Goal: Task Accomplishment & Management: Manage account settings

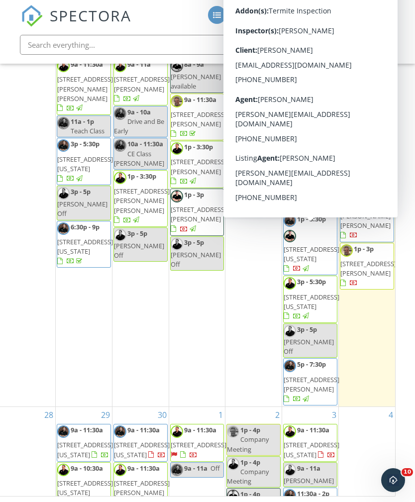
click at [308, 293] on span "300 SW 62nd St, Oklahoma City 73139" at bounding box center [312, 302] width 56 height 18
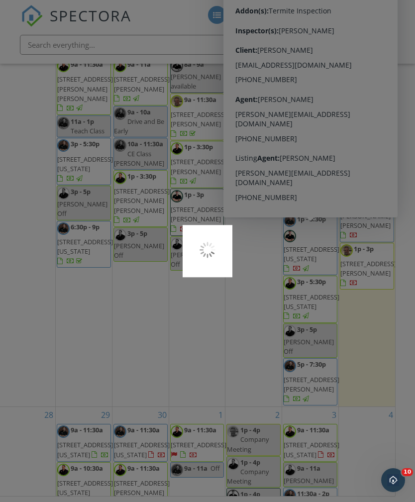
scroll to position [216, 7]
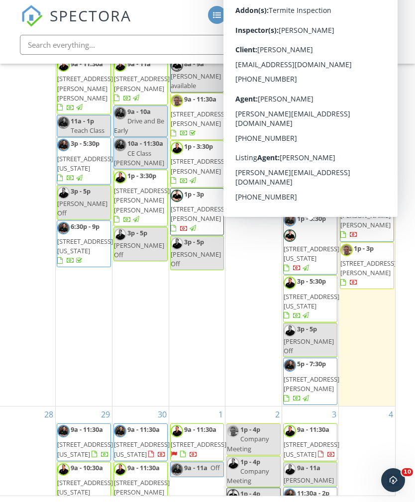
click at [367, 293] on div "27 12a Off 12a Off 9a - 12p 923 Kansas St, Norman 73069 9a - 11:30a 1321 Alviol…" at bounding box center [367, 223] width 56 height 365
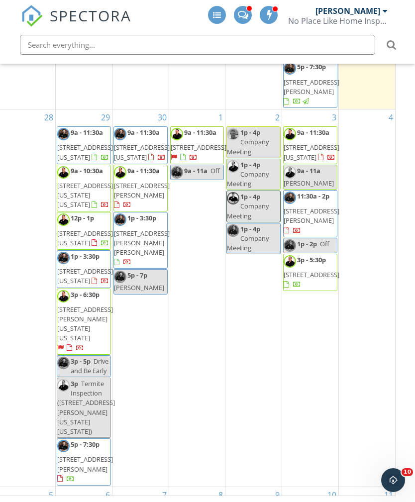
scroll to position [298, 0]
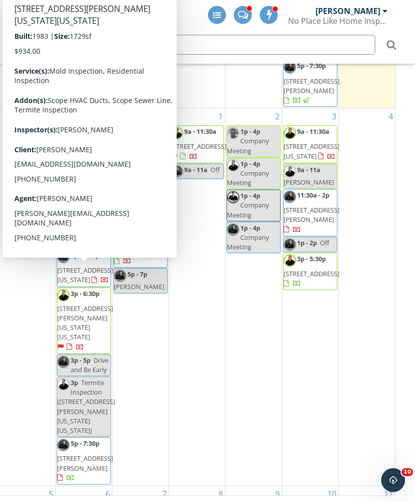
click at [80, 304] on span "4428 Day Lilly Ln, Oklahoma City, OK 73120, Oklahoma City 73120" at bounding box center [85, 323] width 56 height 38
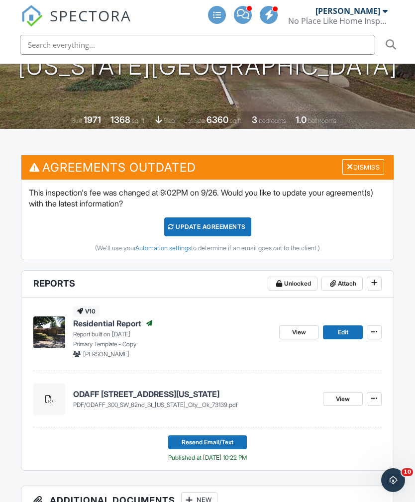
click at [300, 327] on span "View" at bounding box center [299, 332] width 14 height 10
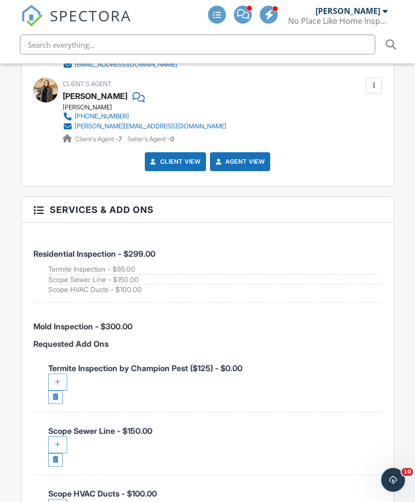
scroll to position [1489, 0]
click at [54, 391] on link at bounding box center [55, 397] width 14 height 13
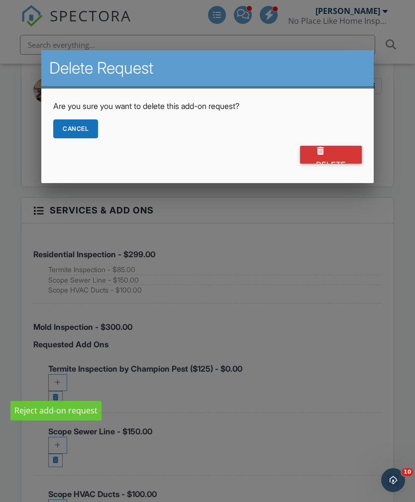
click at [350, 161] on div "Delete" at bounding box center [331, 155] width 62 height 18
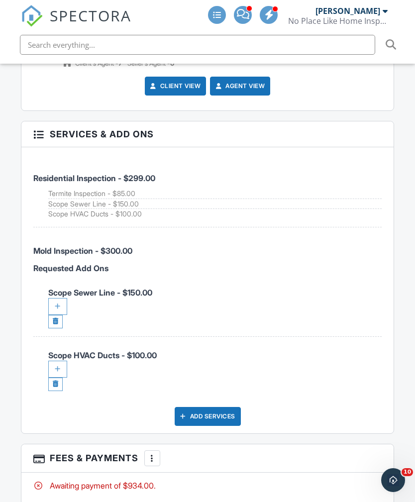
click at [55, 315] on link at bounding box center [55, 321] width 14 height 13
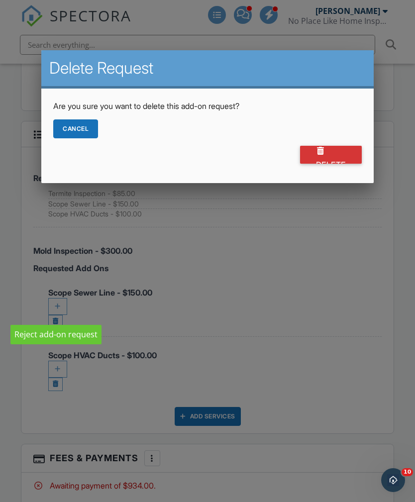
click at [339, 160] on div "Delete" at bounding box center [331, 155] width 62 height 18
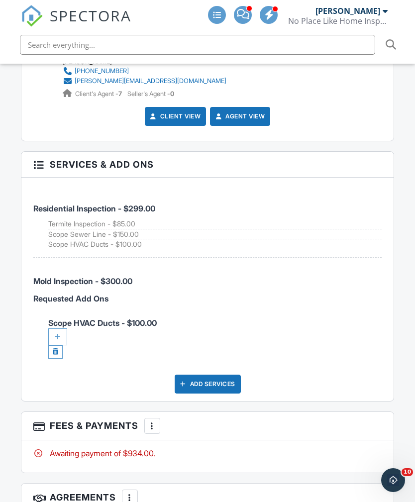
click at [55, 345] on link at bounding box center [55, 351] width 14 height 13
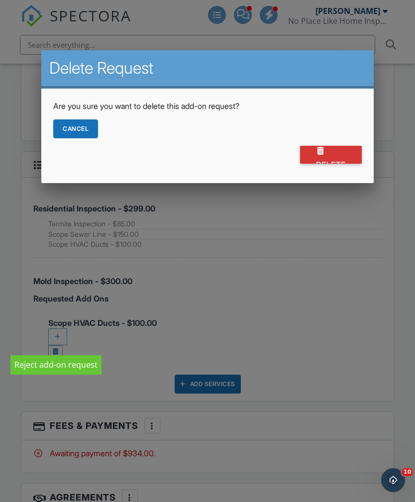
click at [344, 164] on div "Delete" at bounding box center [331, 155] width 62 height 18
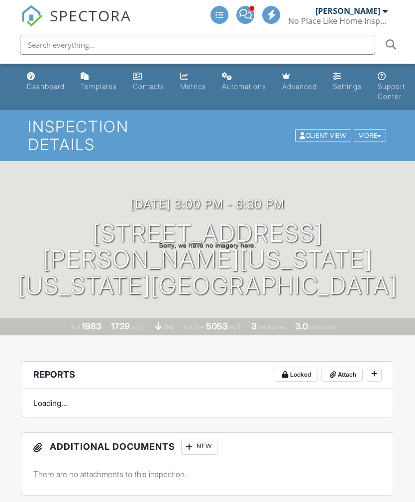
click at [390, 14] on link "[PERSON_NAME] No Place Like Home Inspections" at bounding box center [339, 16] width 102 height 32
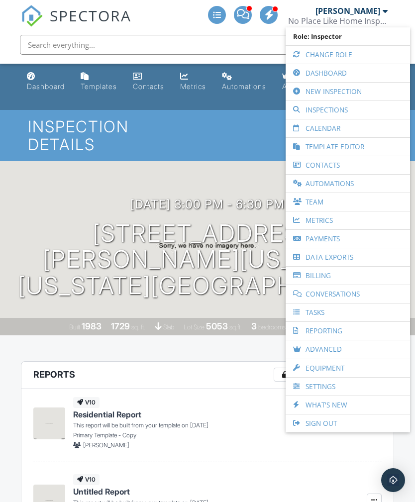
scroll to position [1567, 2]
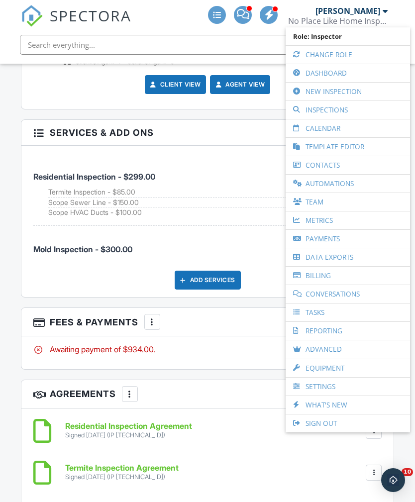
click at [344, 134] on link "Calendar" at bounding box center [348, 128] width 114 height 18
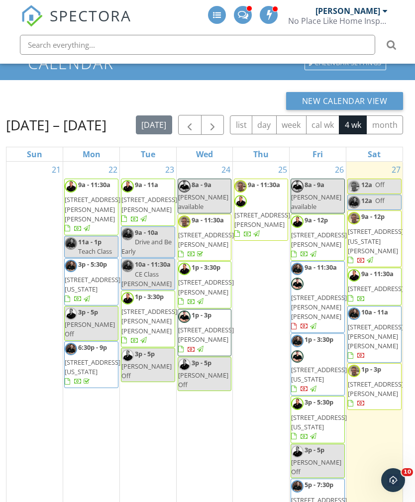
scroll to position [184, 0]
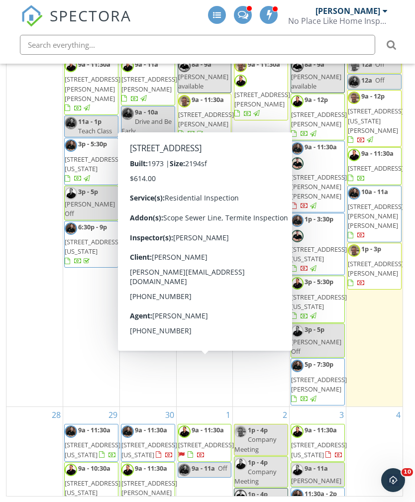
click at [214, 440] on span "11504 Buckingham Ct, Yukon 73099" at bounding box center [206, 444] width 56 height 9
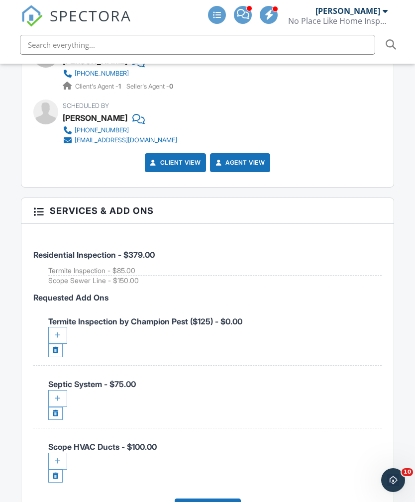
scroll to position [1439, 0]
click at [57, 344] on link at bounding box center [55, 350] width 14 height 13
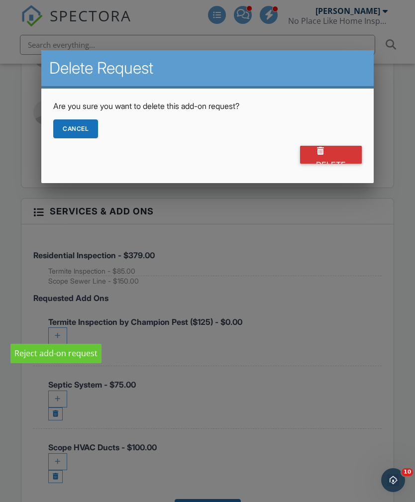
click at [350, 162] on div "Delete" at bounding box center [331, 155] width 62 height 18
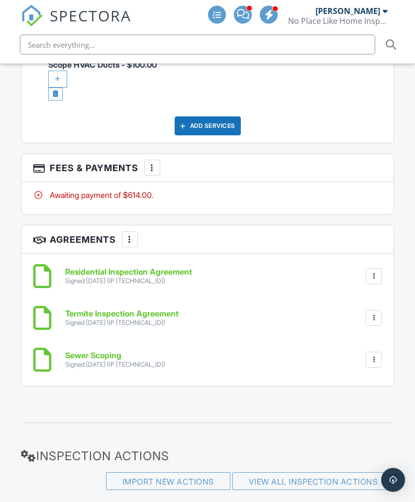
scroll to position [1413, 0]
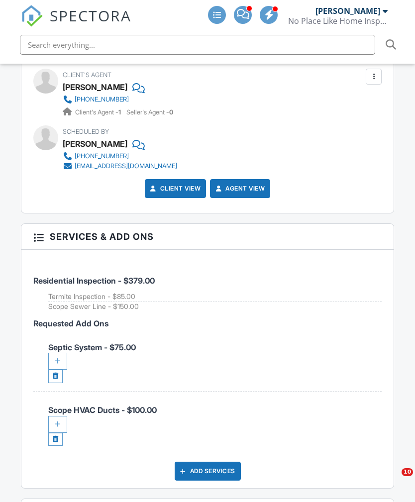
click at [61, 353] on div at bounding box center [57, 361] width 19 height 17
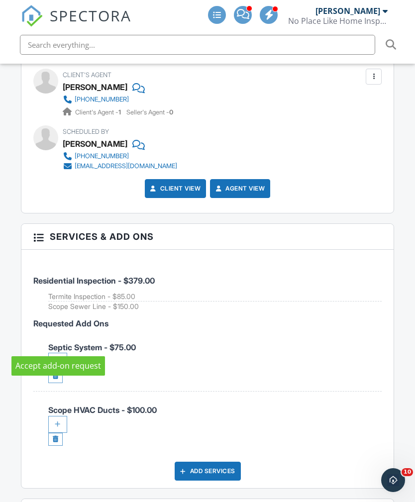
click at [57, 353] on div at bounding box center [57, 361] width 19 height 17
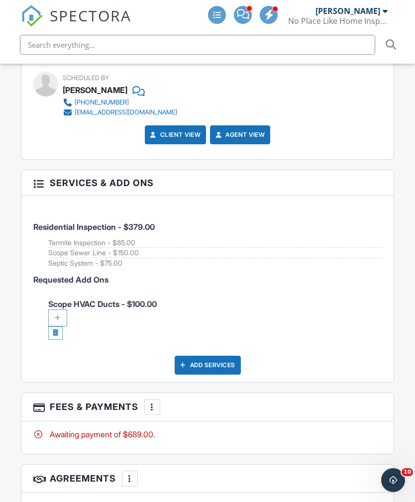
click at [54, 309] on div at bounding box center [57, 317] width 19 height 17
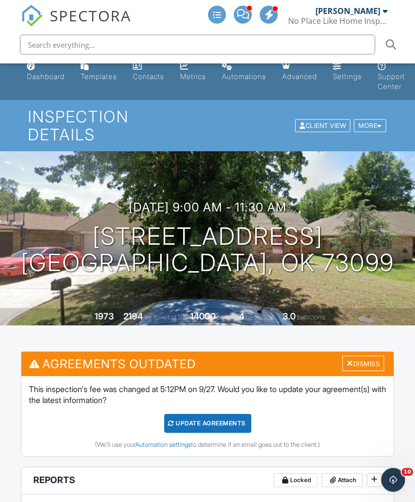
scroll to position [0, 10]
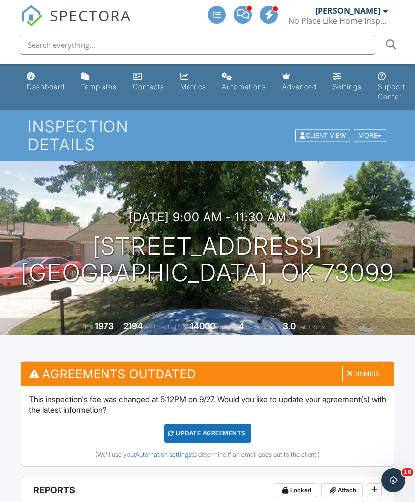
click at [207, 424] on div "Update Agreements" at bounding box center [207, 433] width 87 height 19
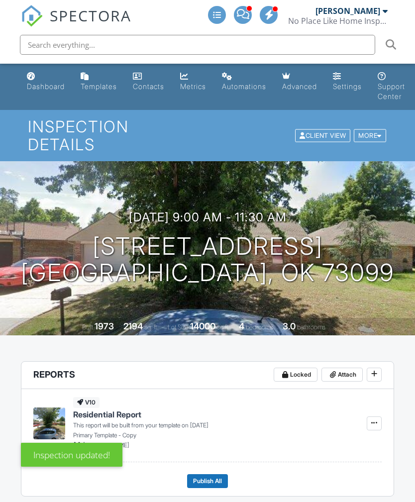
click at [387, 14] on div at bounding box center [385, 11] width 5 height 8
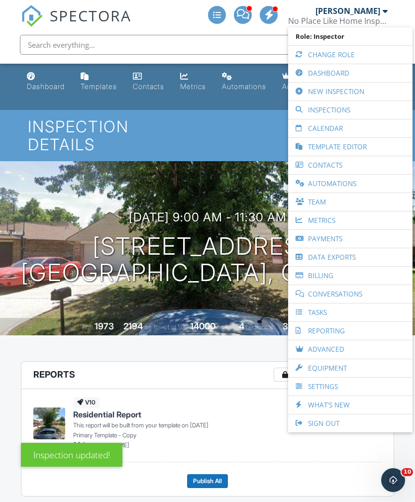
click at [342, 128] on link "Calendar" at bounding box center [350, 128] width 114 height 18
